Goal: Register for event/course

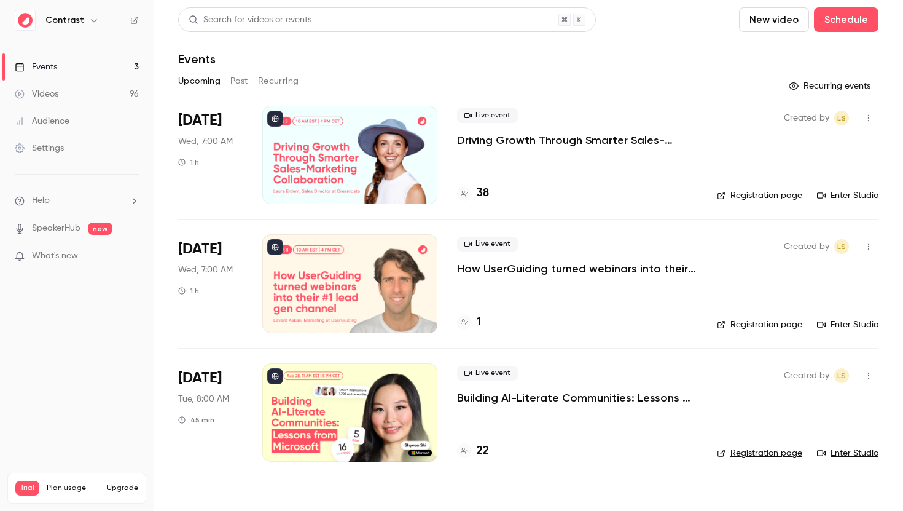
click at [82, 67] on link "Events 3" at bounding box center [77, 66] width 154 height 27
click at [651, 202] on div "Live event Driving Growth Through Smarter Sales-Marketing Collaboration 38" at bounding box center [577, 155] width 240 height 98
click at [591, 139] on p "Driving Growth Through Smarter Sales-Marketing Collaboration" at bounding box center [577, 140] width 240 height 15
